Goal: Complete application form: Complete application form

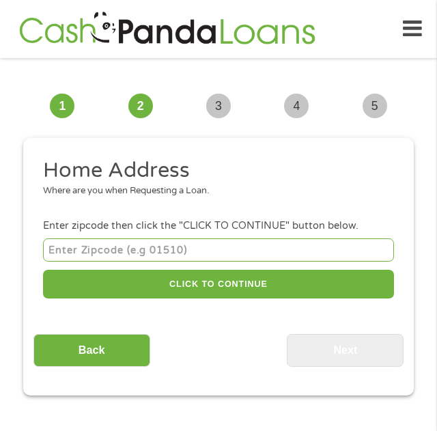
scroll to position [10, 0]
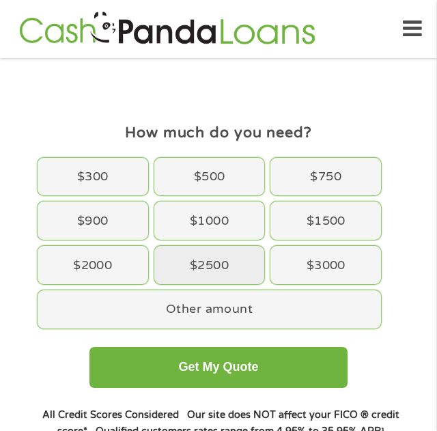
click at [171, 263] on div "$2500" at bounding box center [209, 265] width 111 height 38
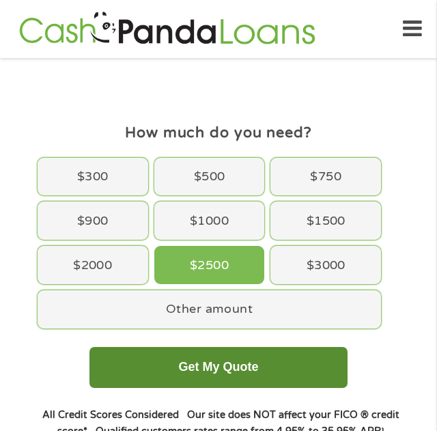
click at [171, 369] on button "Get My Quote" at bounding box center [219, 367] width 258 height 41
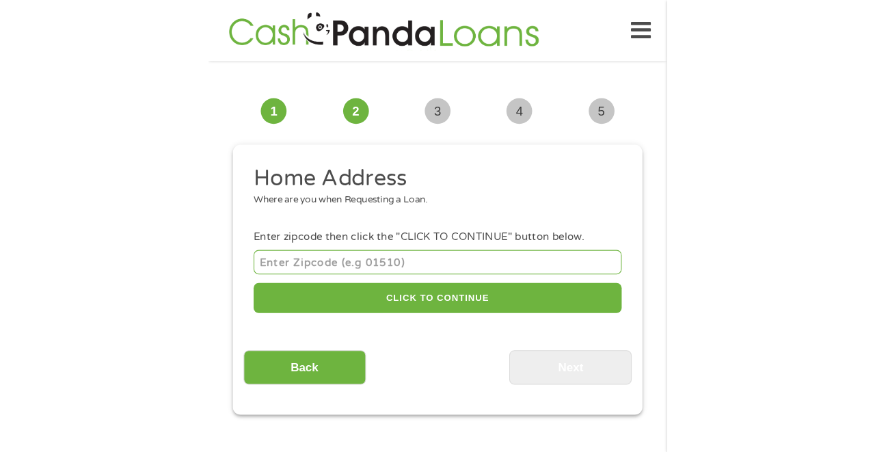
scroll to position [10, 0]
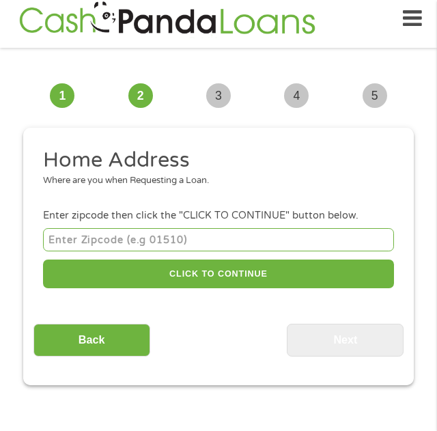
click at [208, 243] on input "number" at bounding box center [218, 239] width 351 height 23
type input "30107"
select select "Georgia"
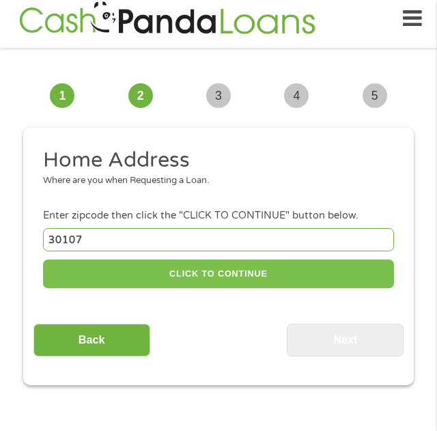
click at [102, 274] on button "CLICK TO CONTINUE" at bounding box center [218, 274] width 351 height 29
type input "30107"
type input "Ball Ground"
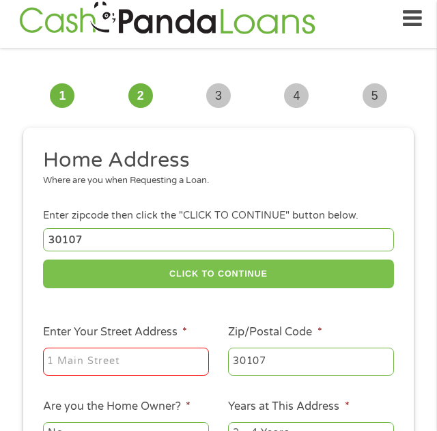
click at [43, 260] on button "CLICK TO CONTINUE" at bounding box center [218, 274] width 351 height 29
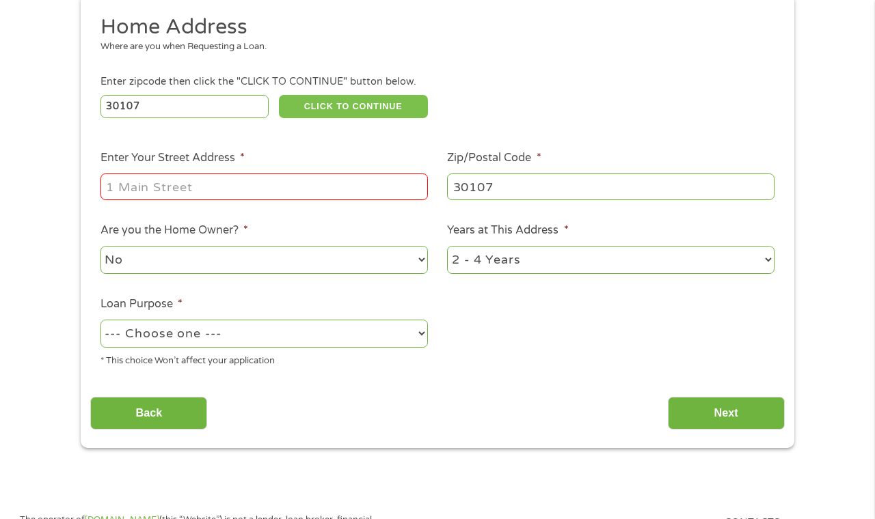
click at [332, 187] on input "Enter Your Street Address *" at bounding box center [263, 187] width 327 height 26
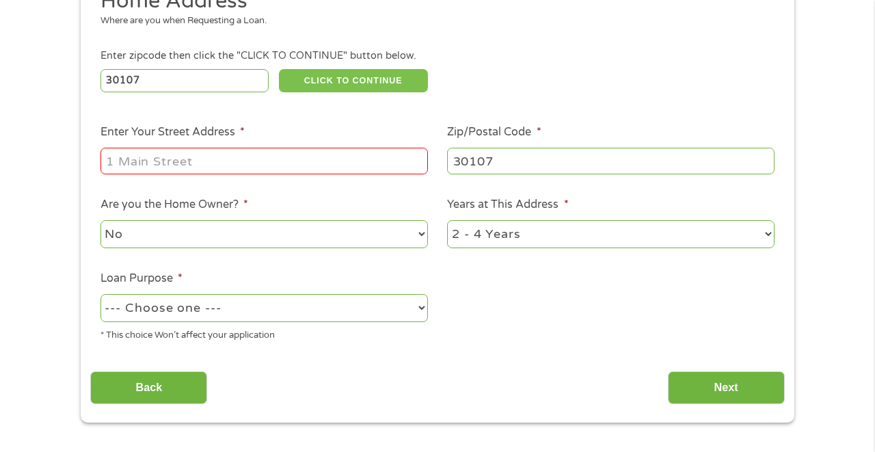
scroll to position [174, 0]
